Goal: Information Seeking & Learning: Learn about a topic

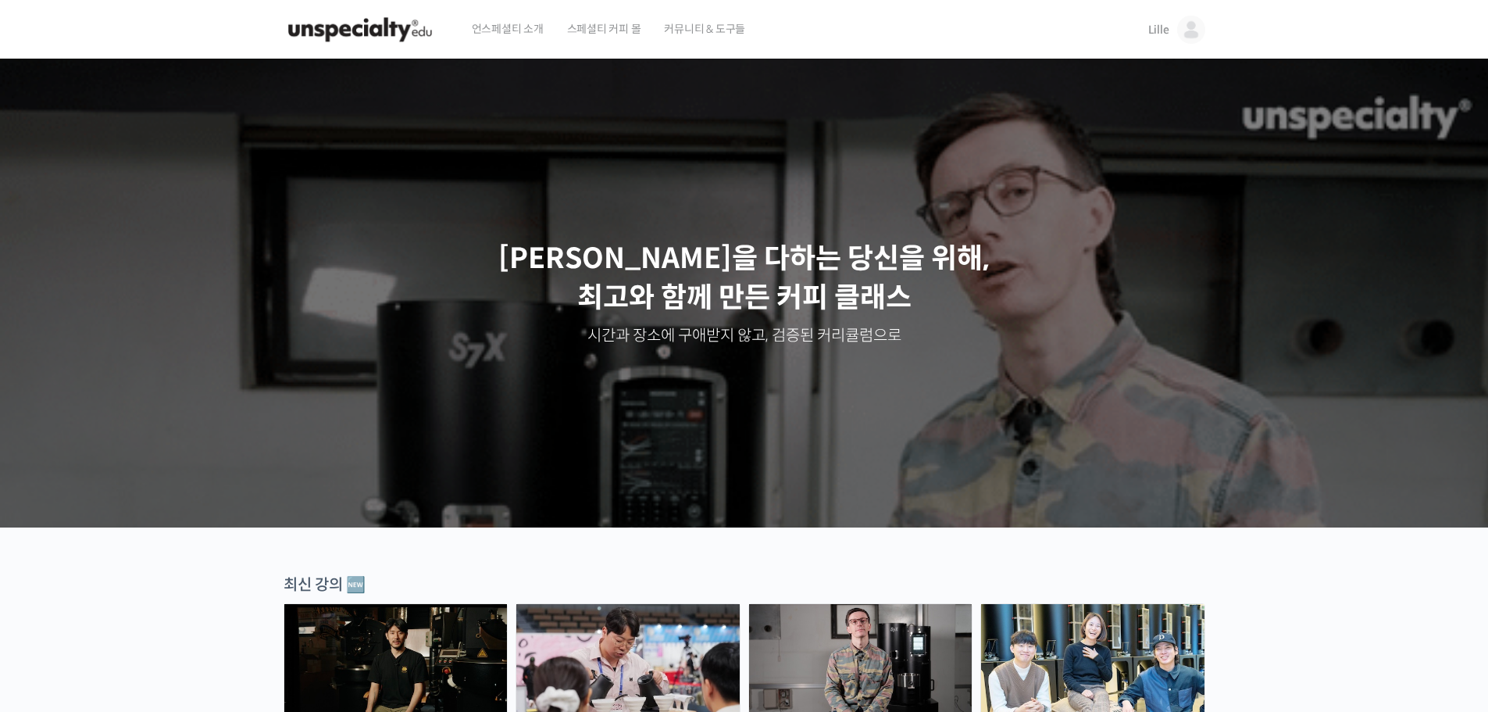
click at [1176, 31] on link "Lille" at bounding box center [1177, 29] width 57 height 59
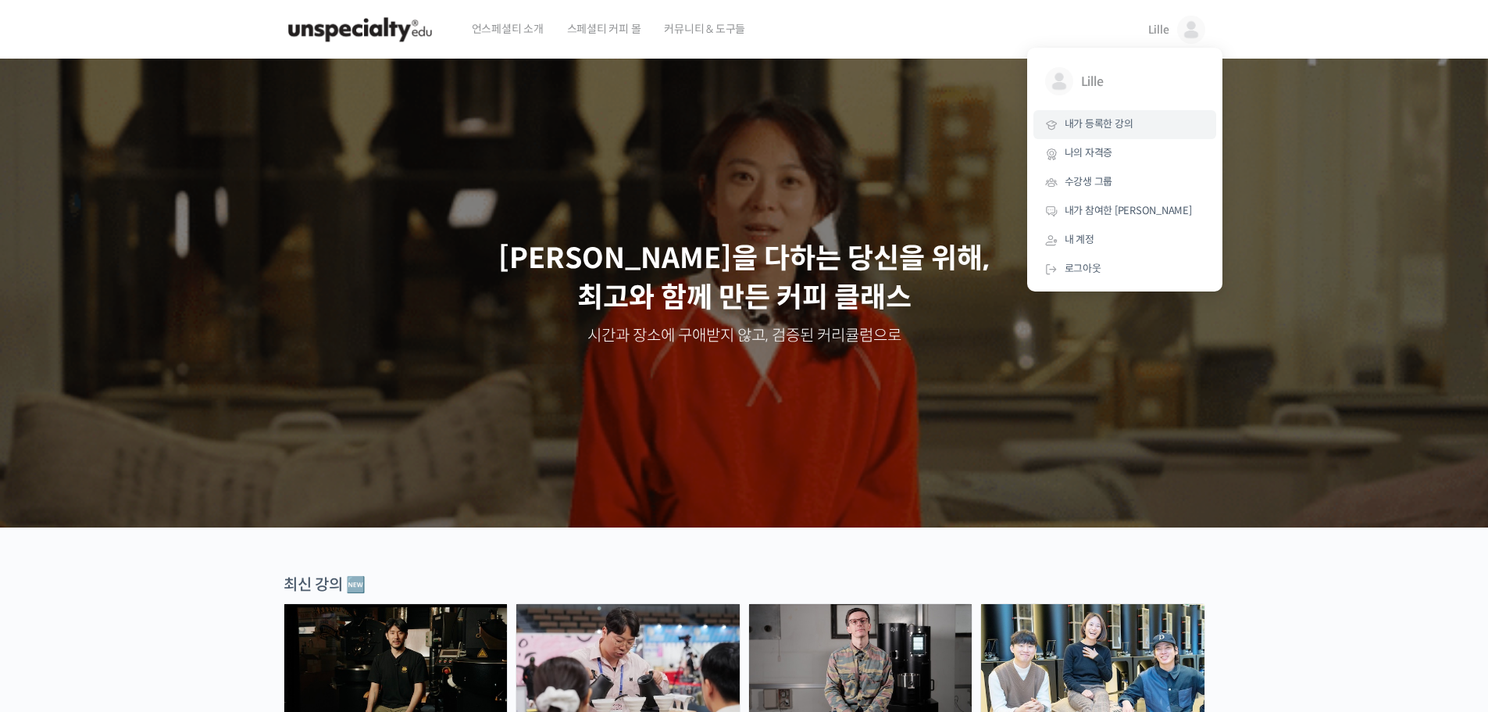
click at [1125, 129] on span "내가 등록한 강의" at bounding box center [1099, 123] width 69 height 13
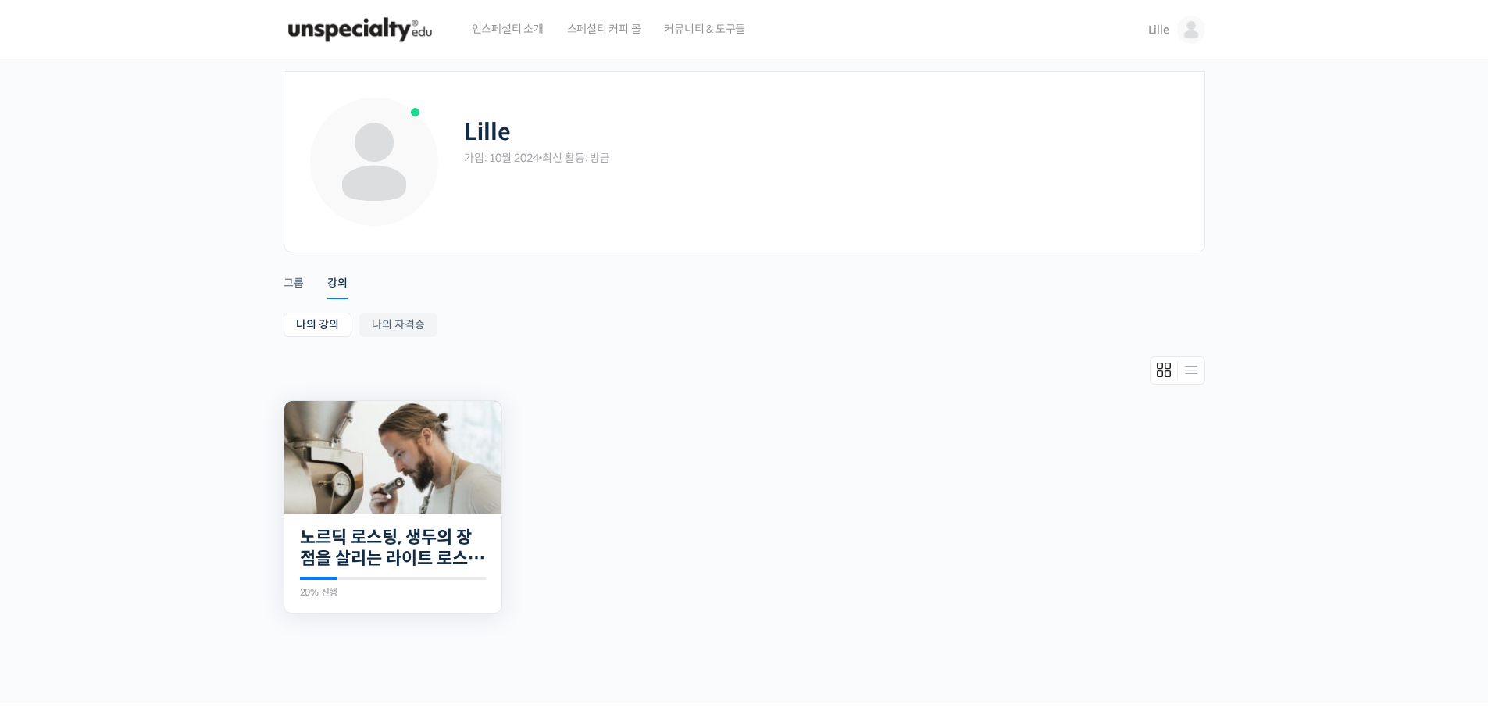
click at [389, 491] on img at bounding box center [392, 457] width 217 height 113
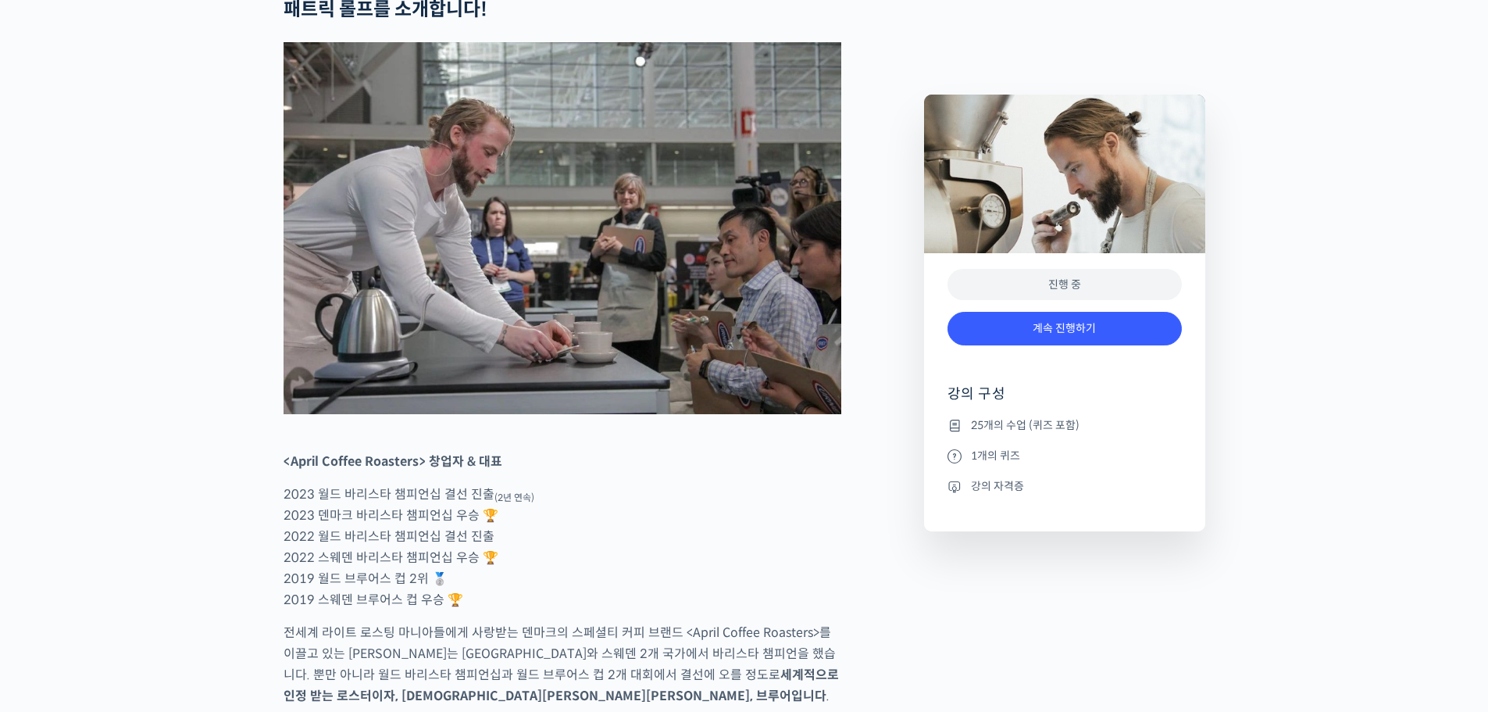
scroll to position [719, 0]
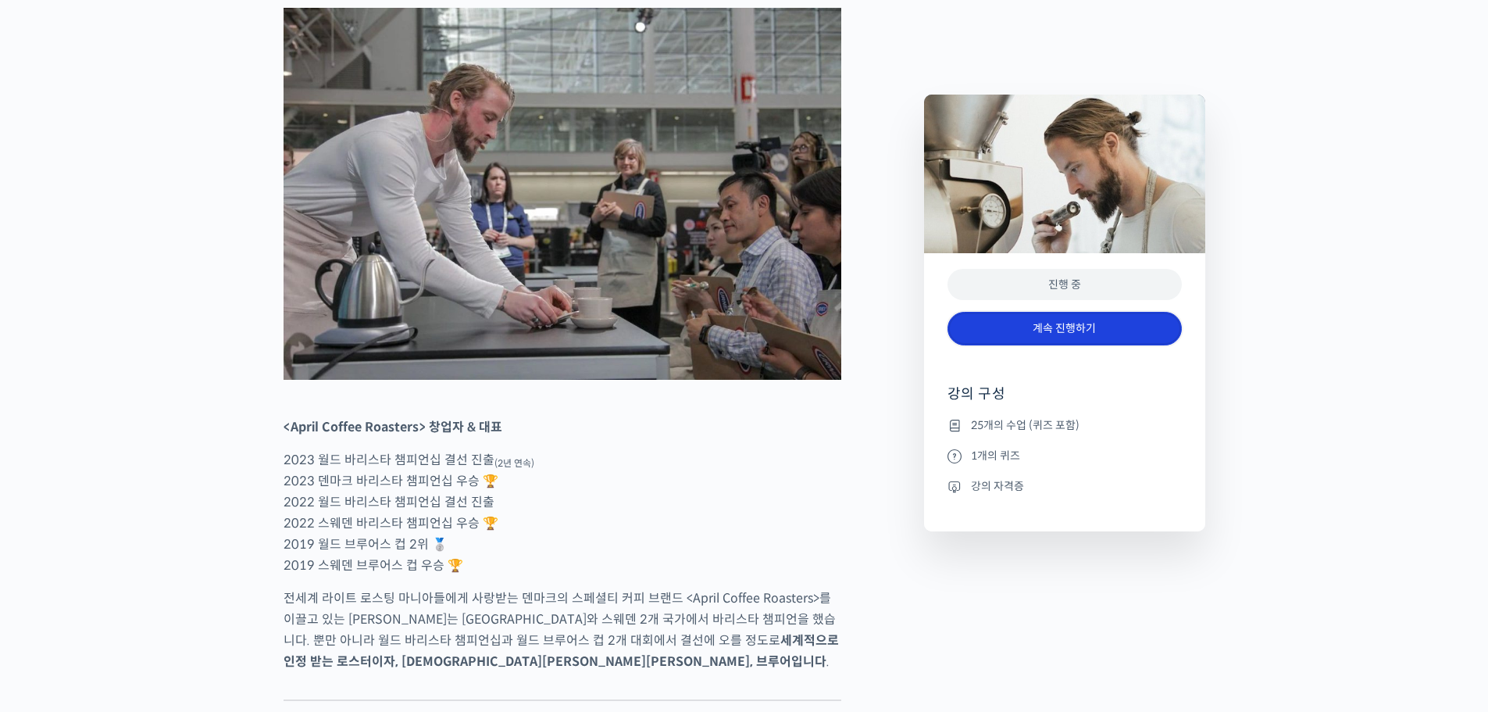
click at [1085, 332] on link "계속 진행하기" at bounding box center [1065, 329] width 234 height 34
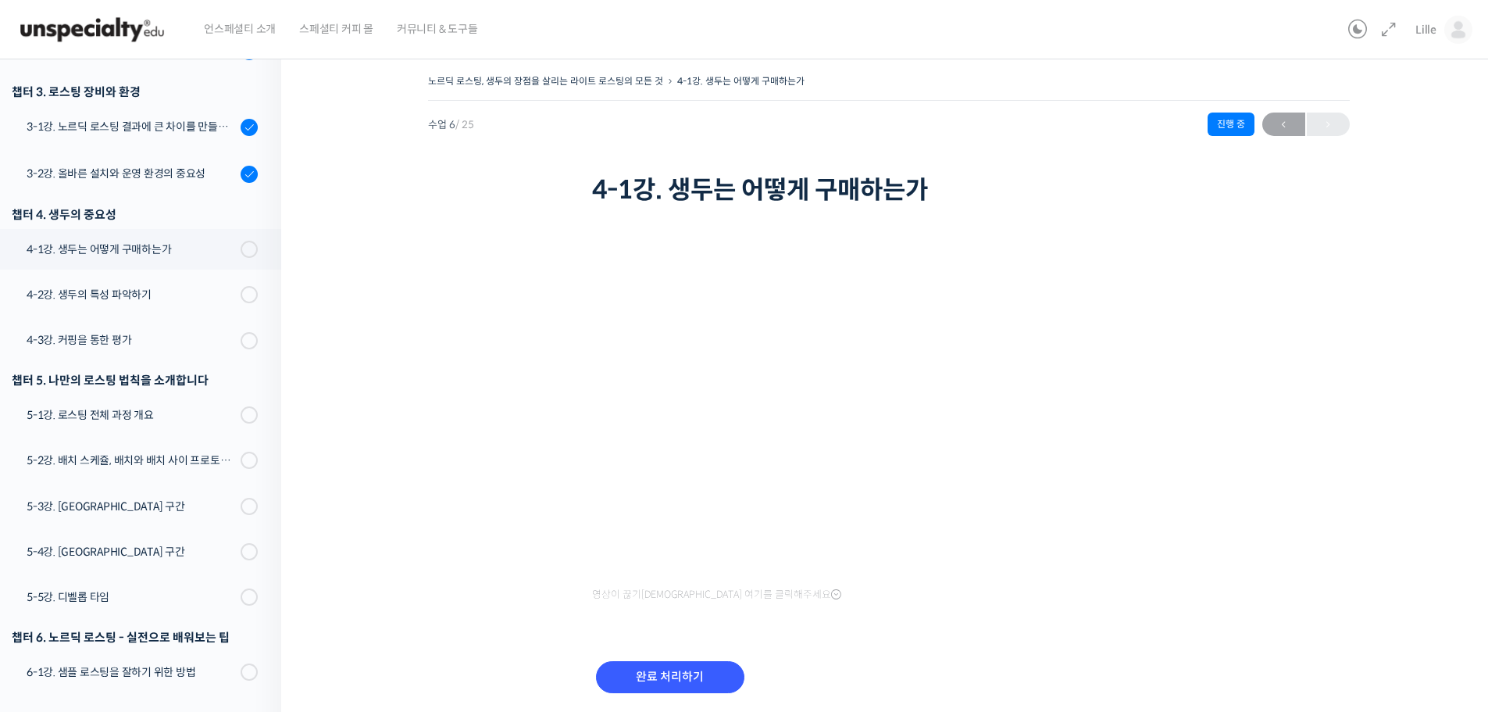
scroll to position [335, 0]
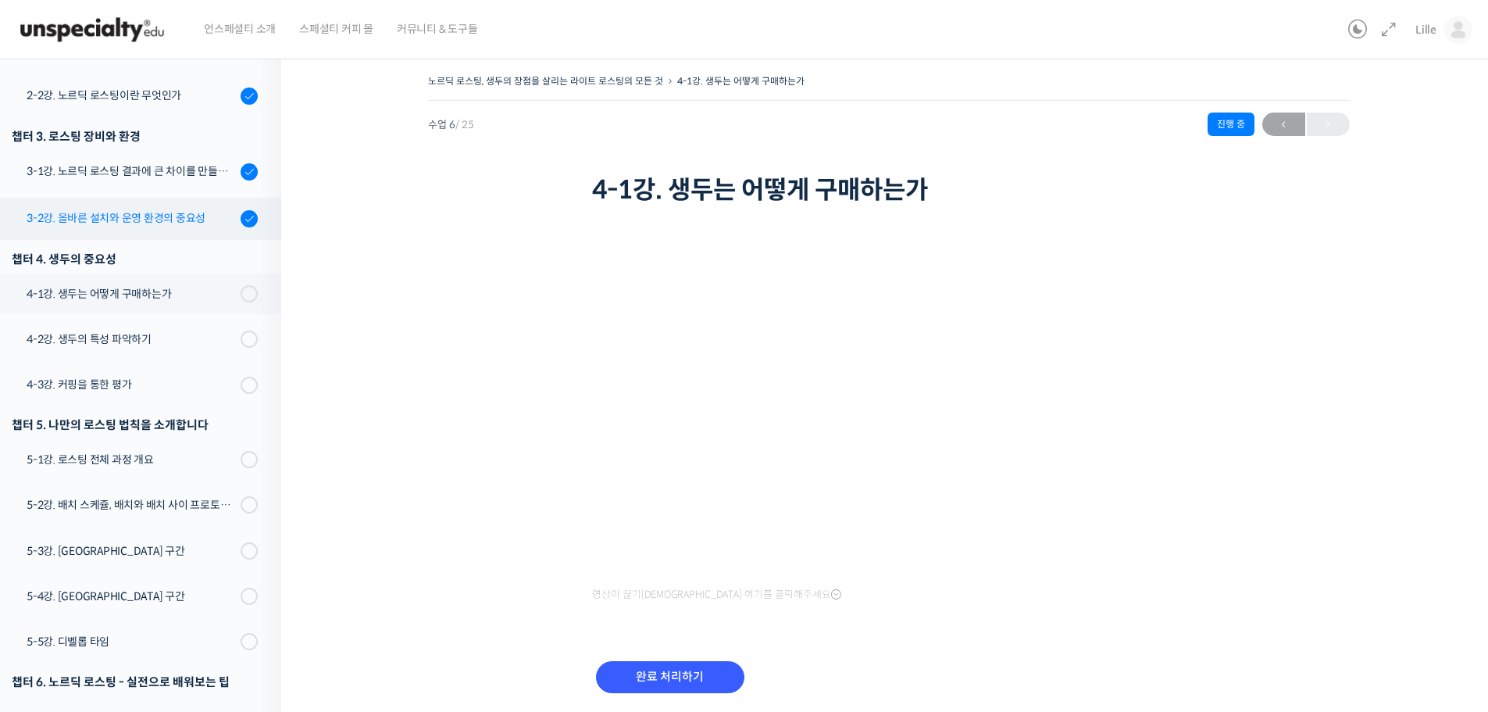
click at [169, 225] on div "3-2강. 올바른 설치와 운영 환경의 중요성" at bounding box center [131, 217] width 209 height 17
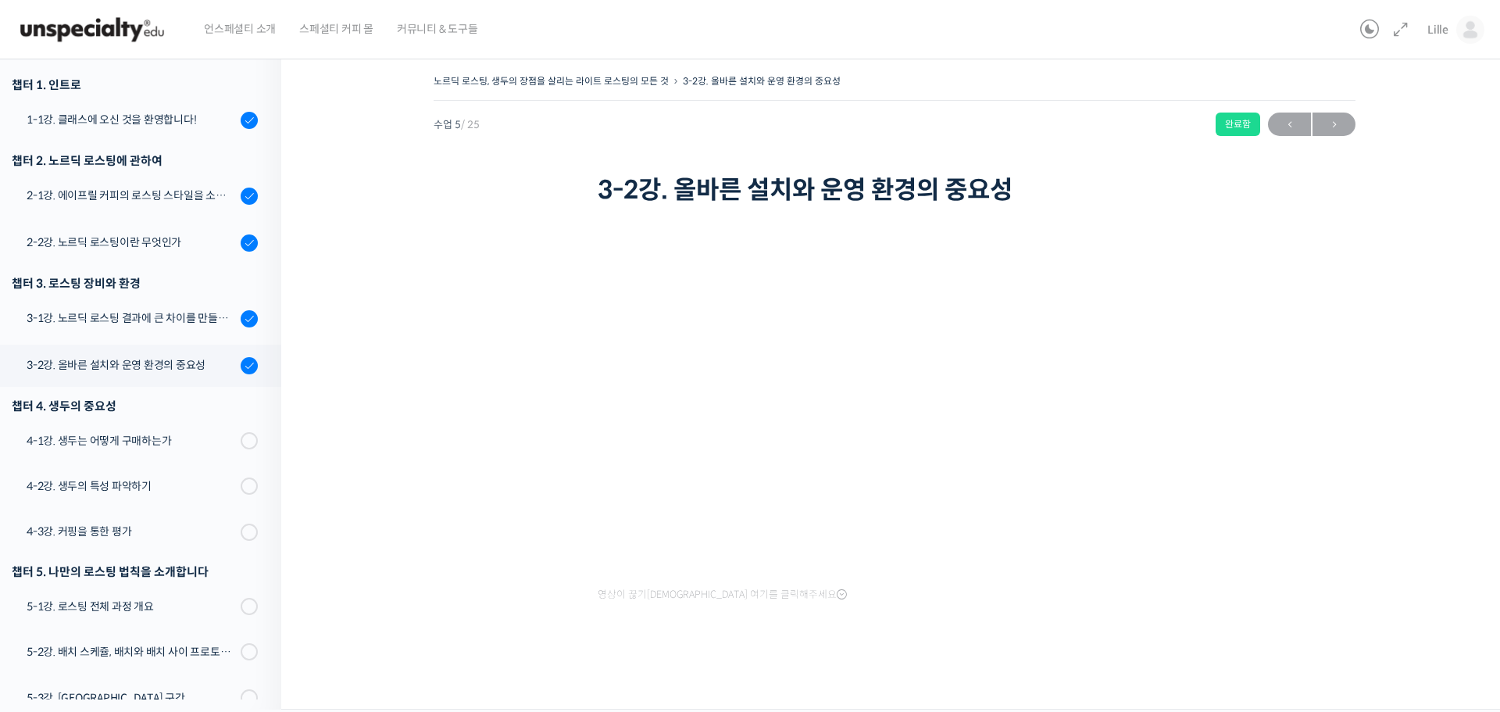
scroll to position [155, 0]
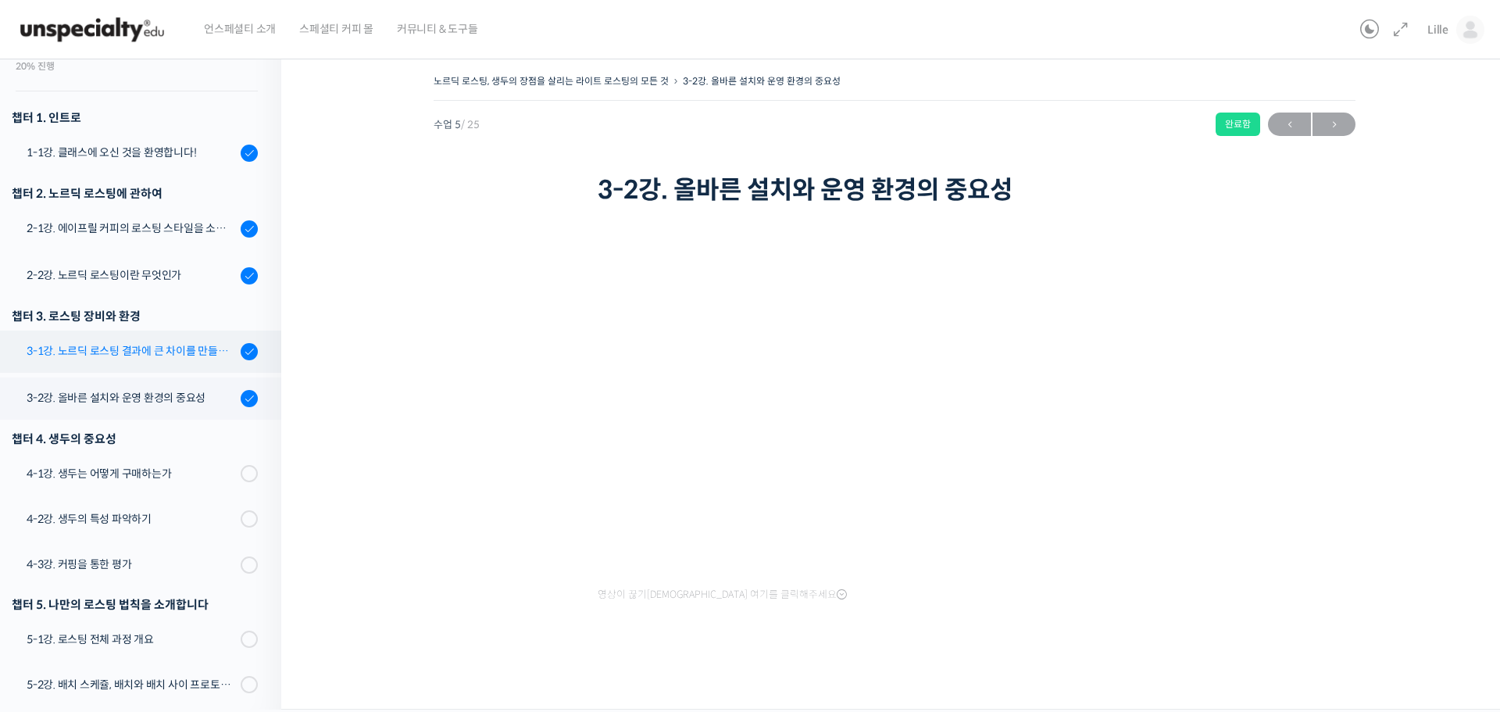
click at [185, 351] on div "3-1강. 노르딕 로스팅 결과에 큰 차이를 만들어내는 로스팅 머신의 종류와 환경" at bounding box center [131, 350] width 209 height 17
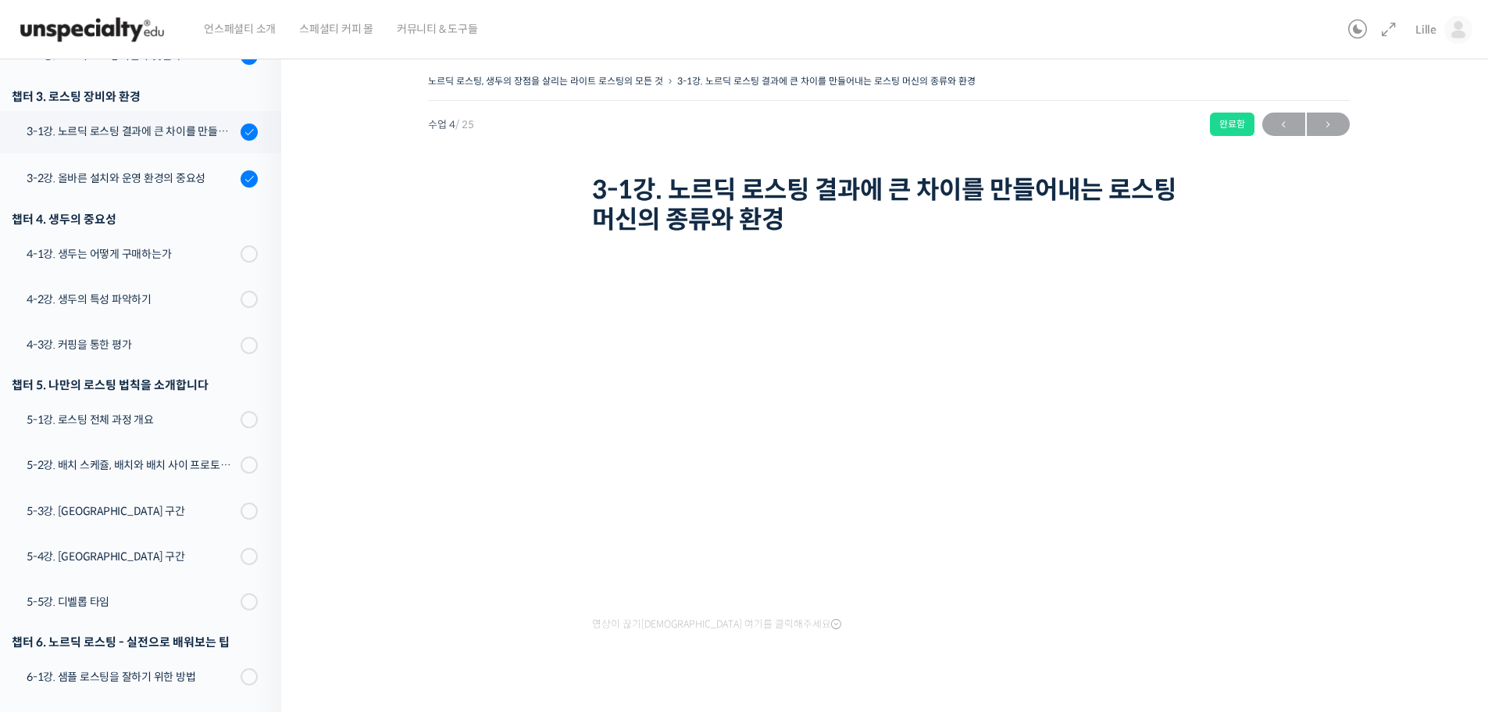
scroll to position [398, 0]
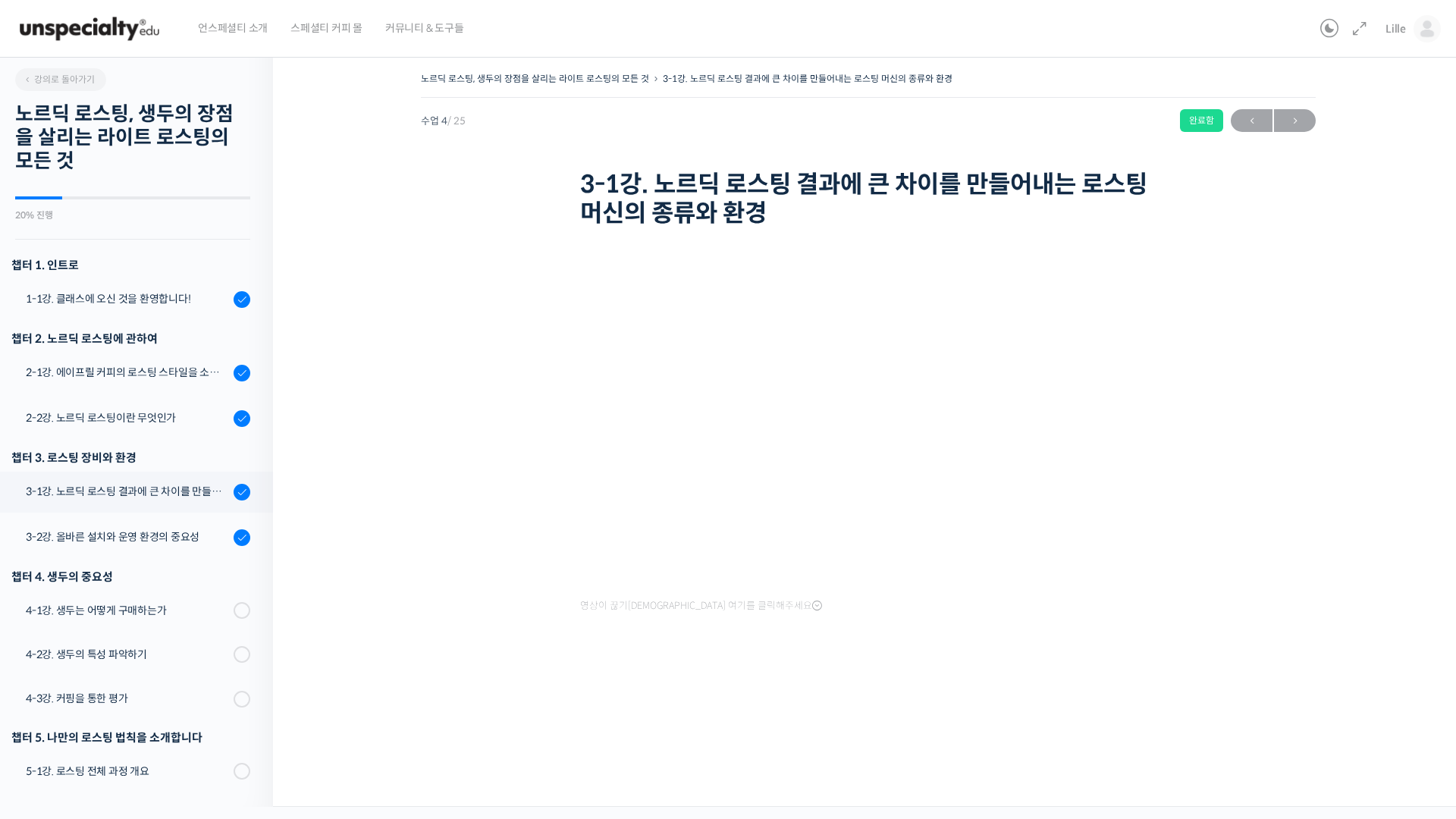
scroll to position [386, 0]
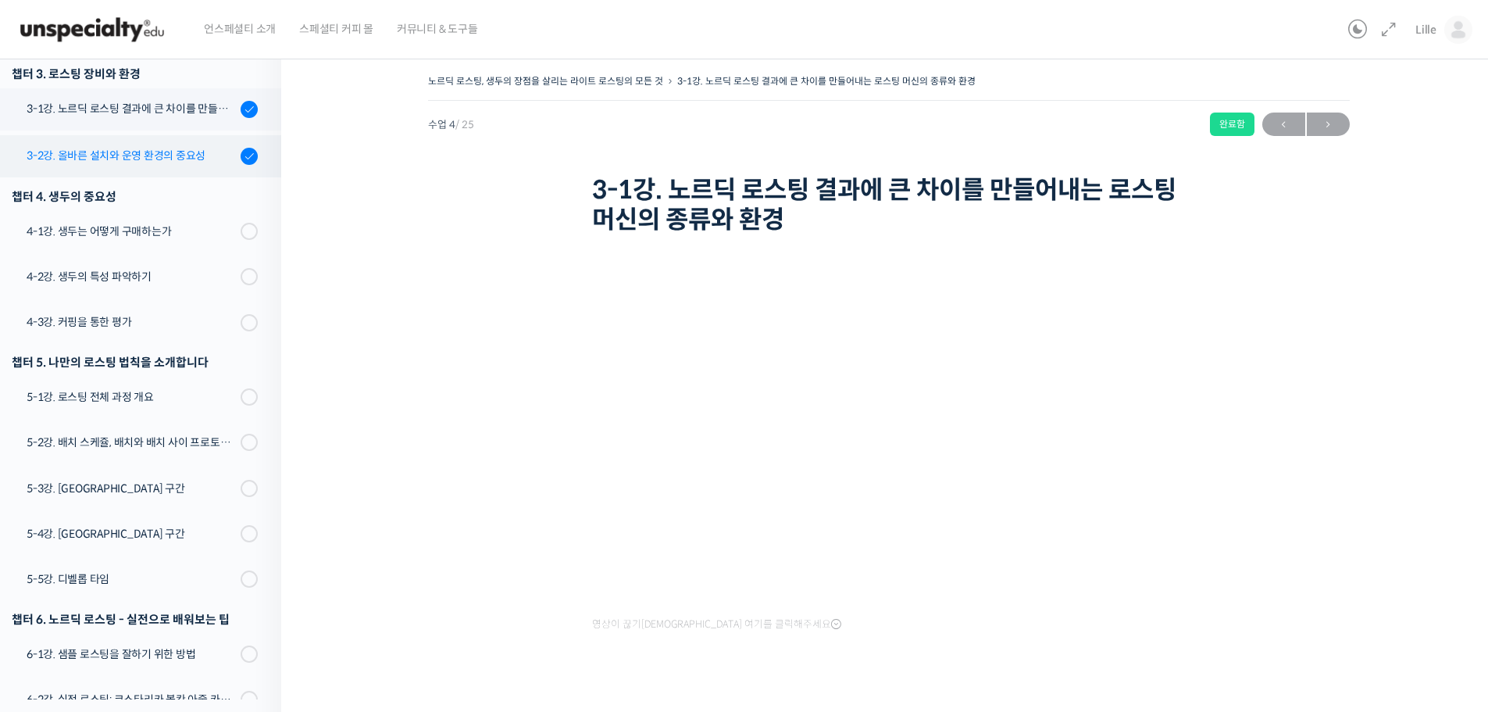
click at [137, 155] on div "3-2강. 올바른 설치와 운영 환경의 중요성" at bounding box center [131, 155] width 209 height 17
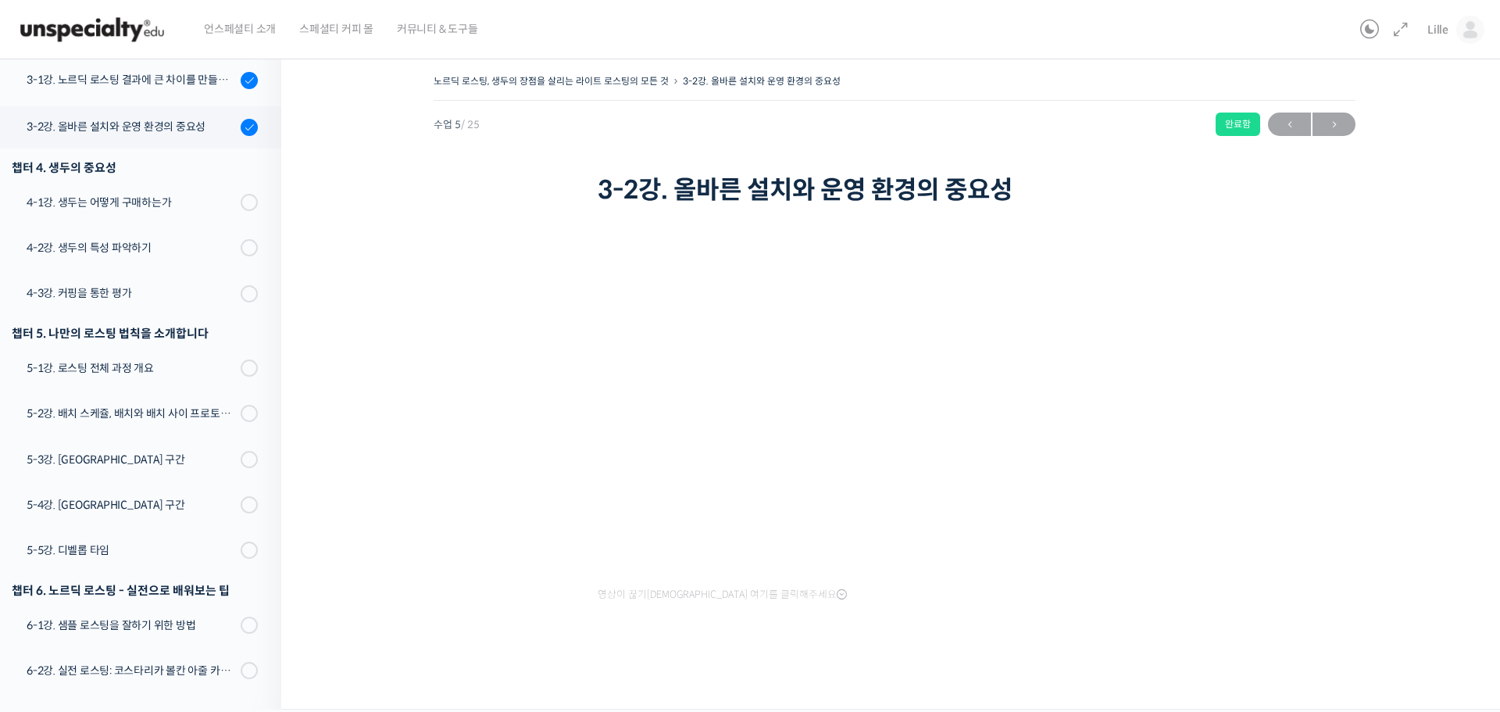
scroll to position [473, 0]
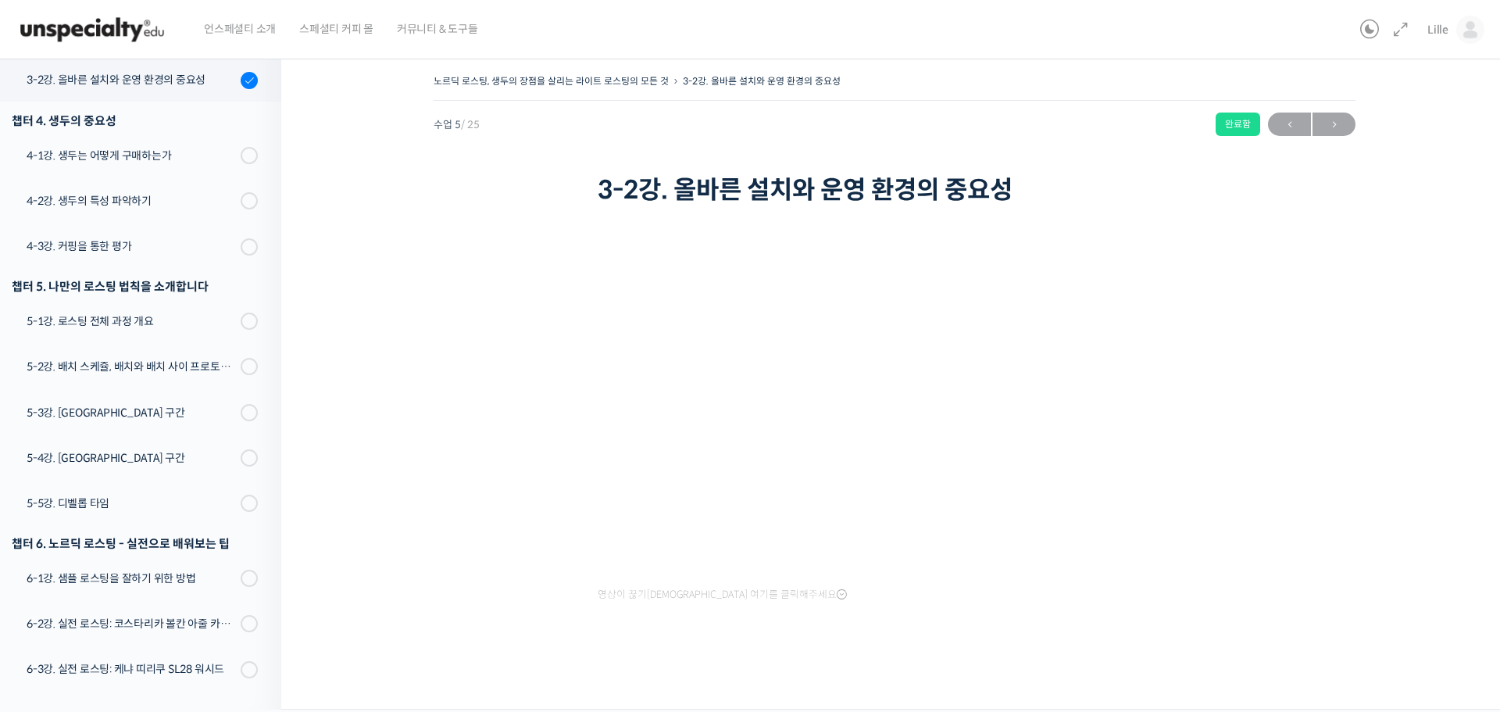
click at [593, 378] on div "노르딕 로스팅, 생두의 장점을 살리는 라이트 로스팅의 모든 것 3-2강. 올바른 설치와 운영 환경의 중요성 완료함 수업 5 / 25 완료함 […" at bounding box center [894, 373] width 1070 height 607
